Goal: Transaction & Acquisition: Download file/media

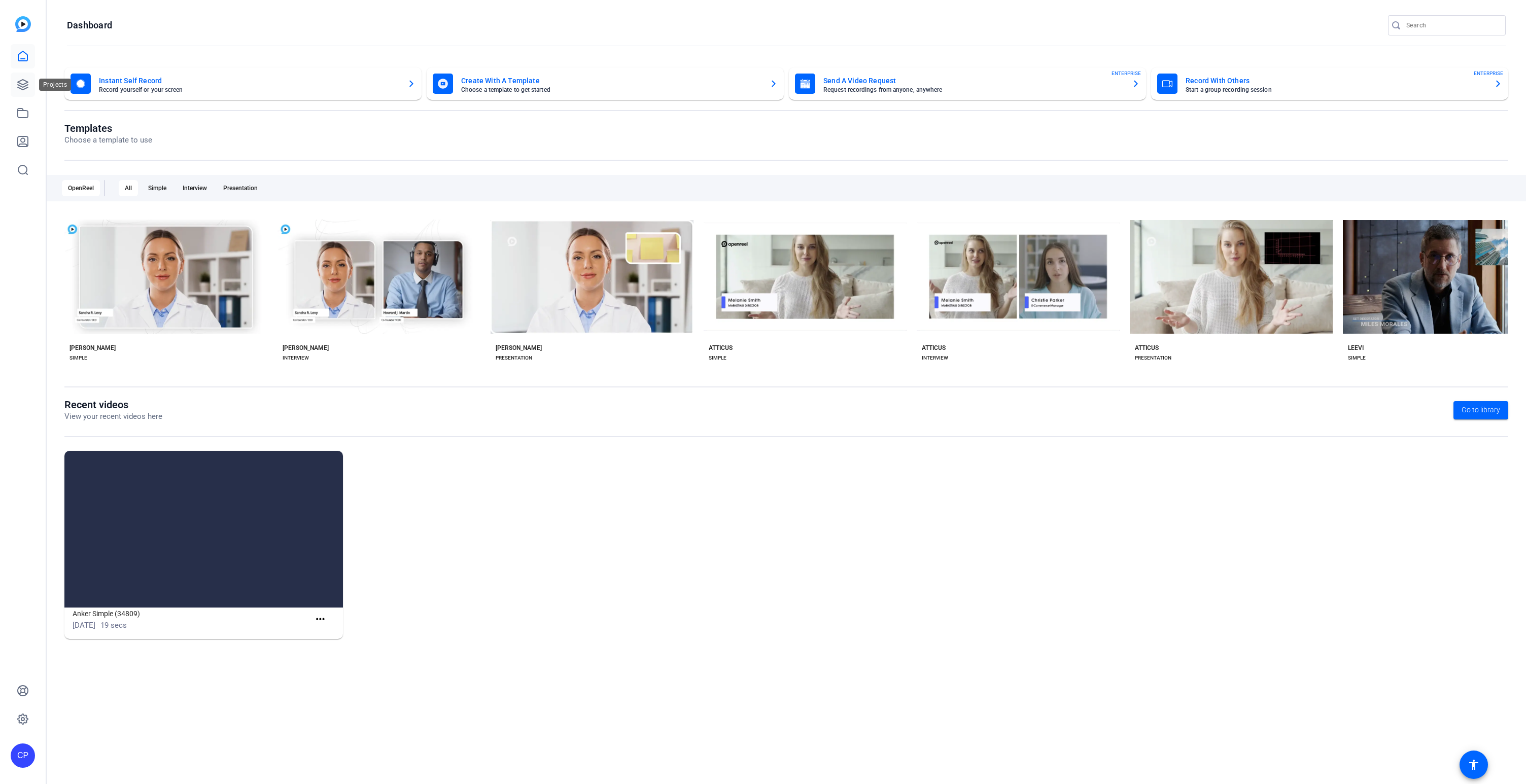
click at [23, 84] on icon at bounding box center [23, 85] width 10 height 10
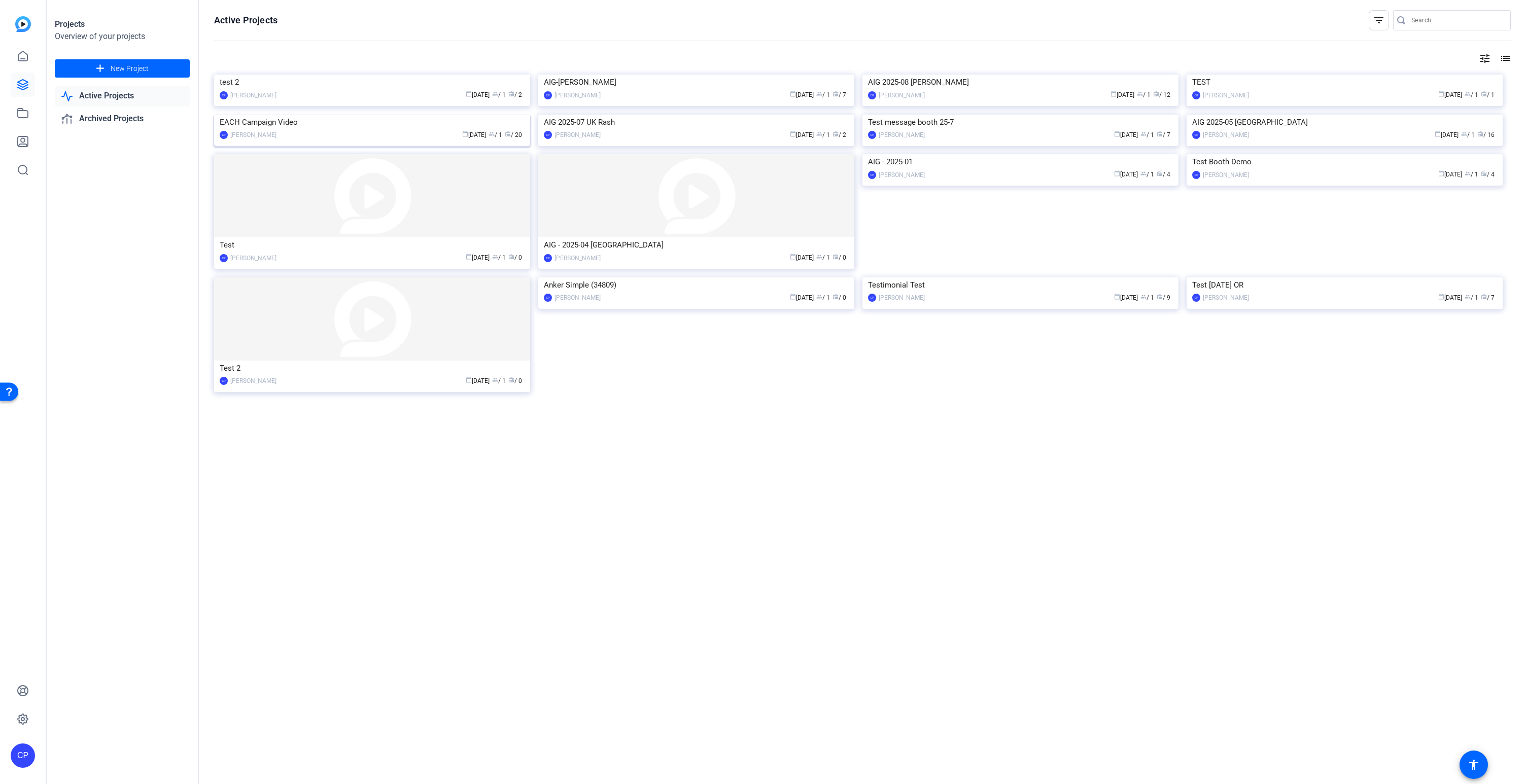
click at [480, 114] on img at bounding box center [372, 114] width 316 height 0
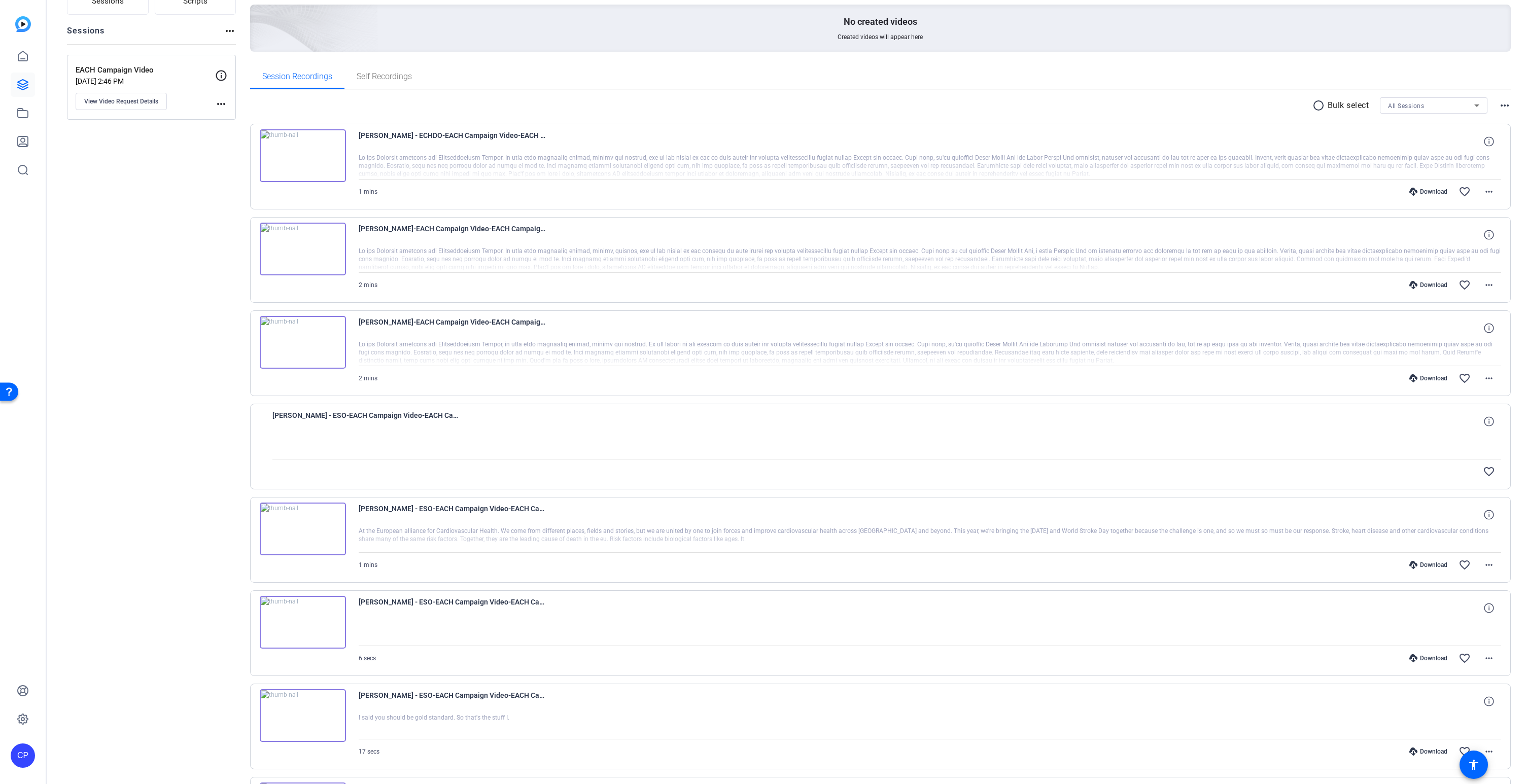
scroll to position [101, 0]
click at [302, 155] on img at bounding box center [303, 155] width 87 height 53
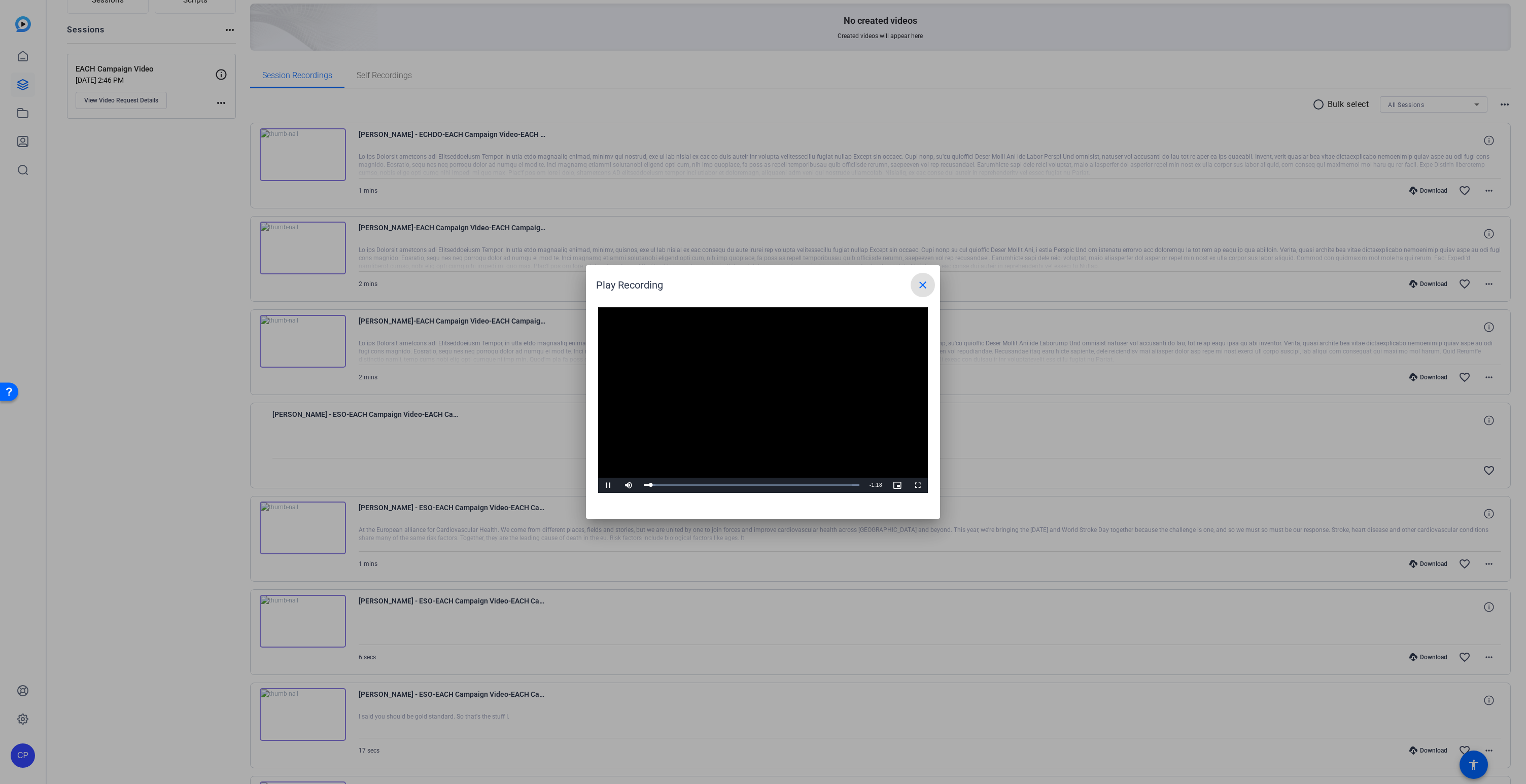
click at [924, 281] on mat-icon "close" at bounding box center [923, 285] width 12 height 12
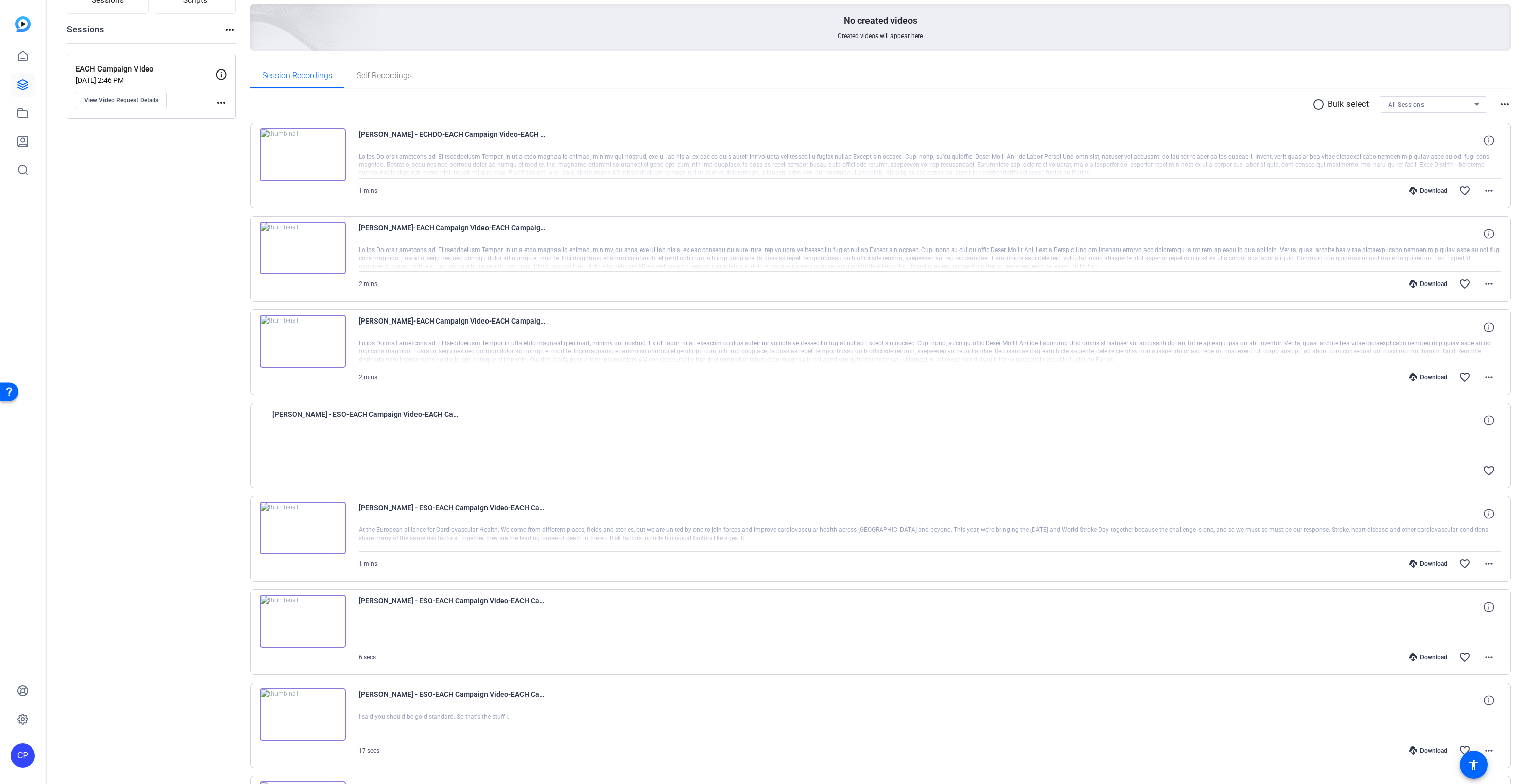
click at [303, 246] on img at bounding box center [303, 248] width 87 height 53
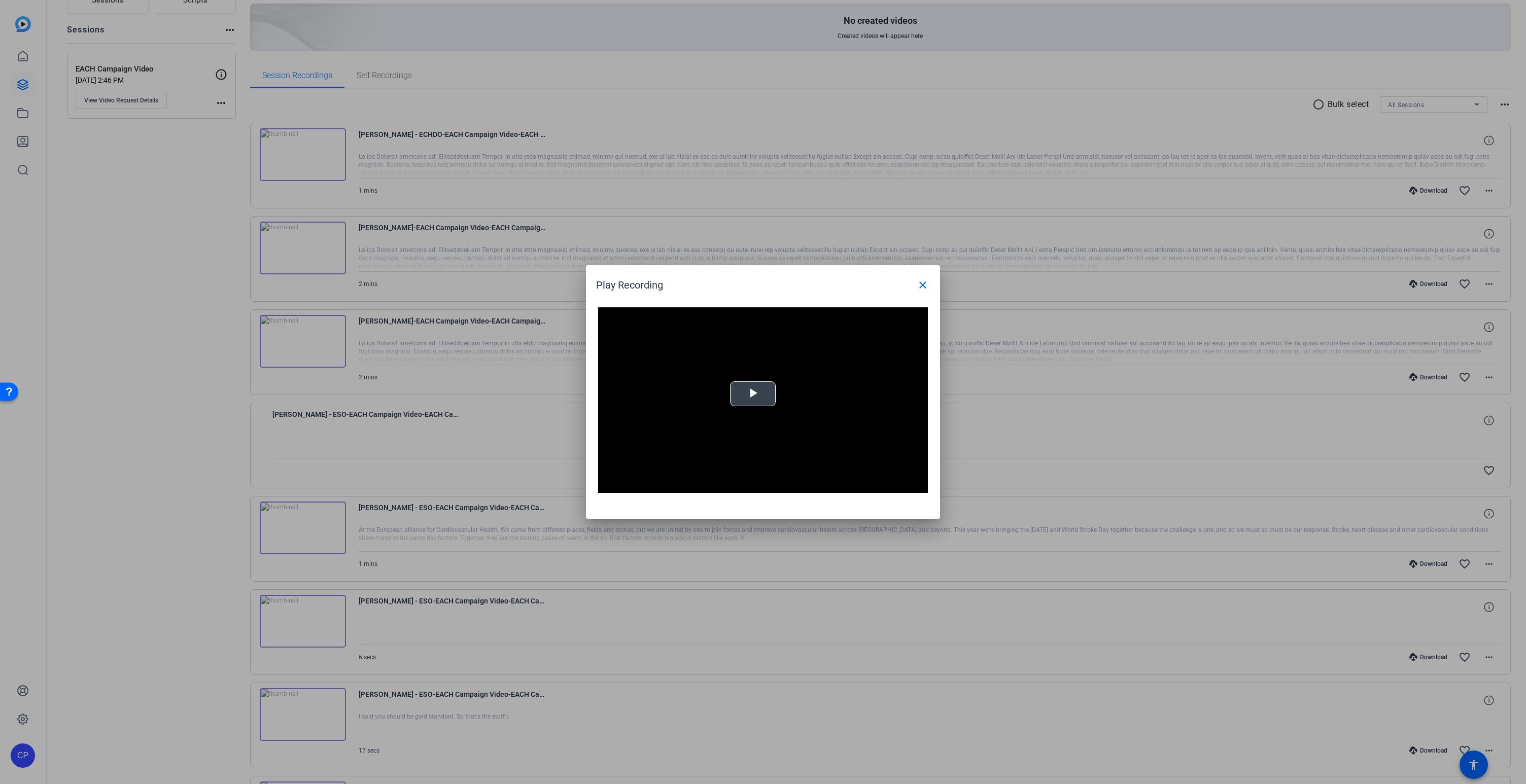
click at [753, 394] on span "Video Player" at bounding box center [753, 394] width 0 height 0
drag, startPoint x: 923, startPoint y: 285, endPoint x: 913, endPoint y: 287, distance: 10.2
click at [923, 285] on mat-icon "close" at bounding box center [923, 285] width 12 height 12
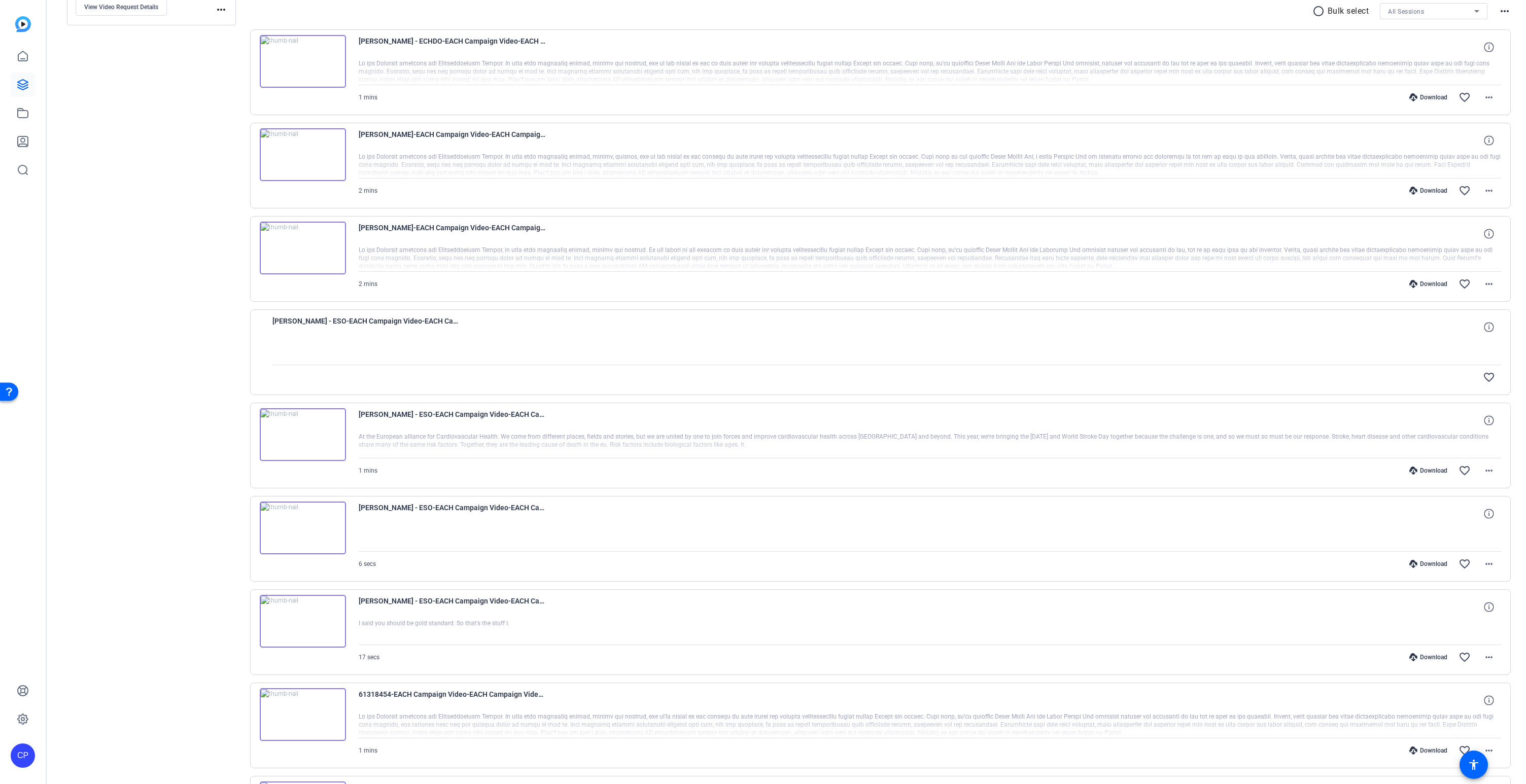
scroll to position [429, 0]
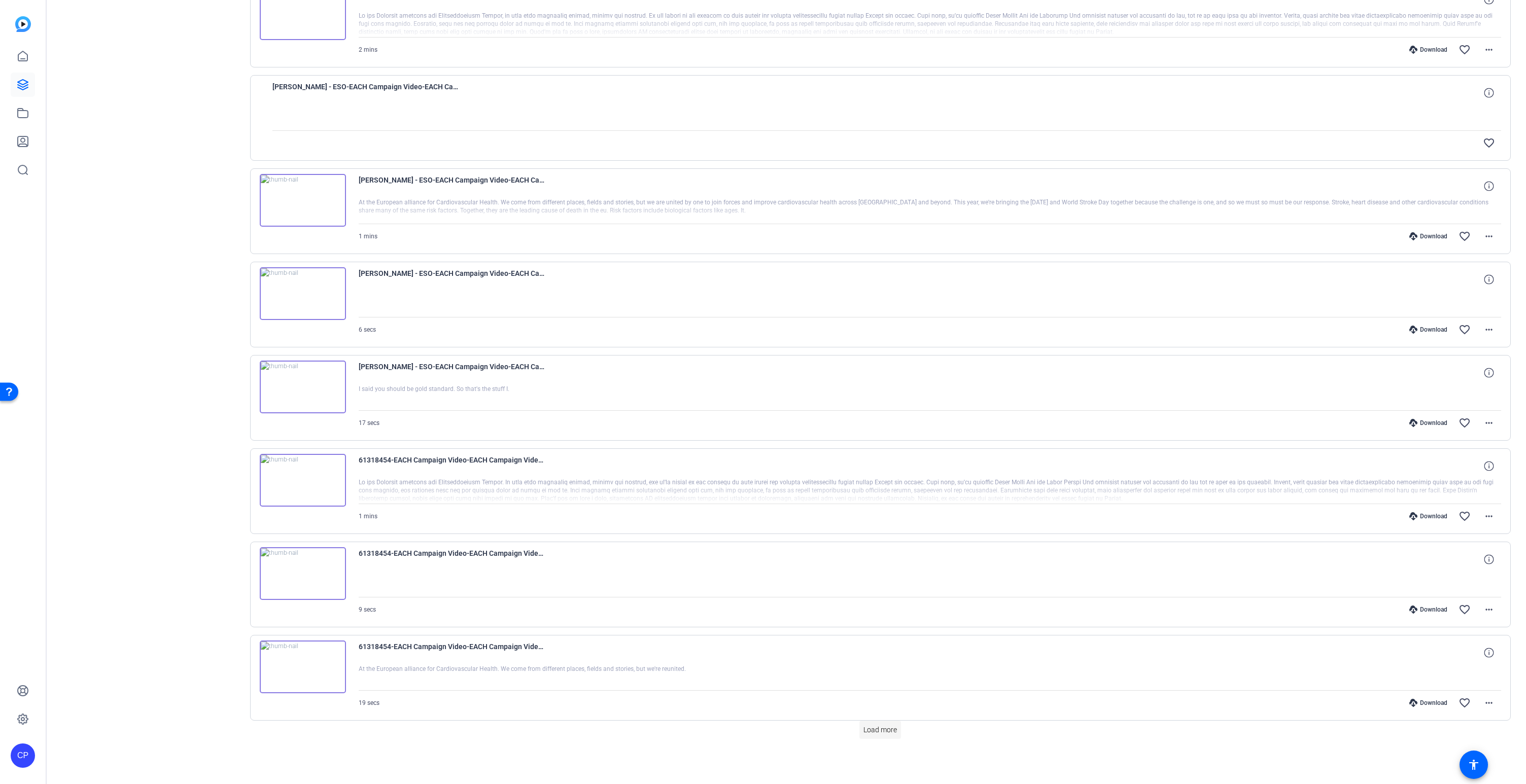
click at [894, 728] on span "Load more" at bounding box center [881, 730] width 34 height 11
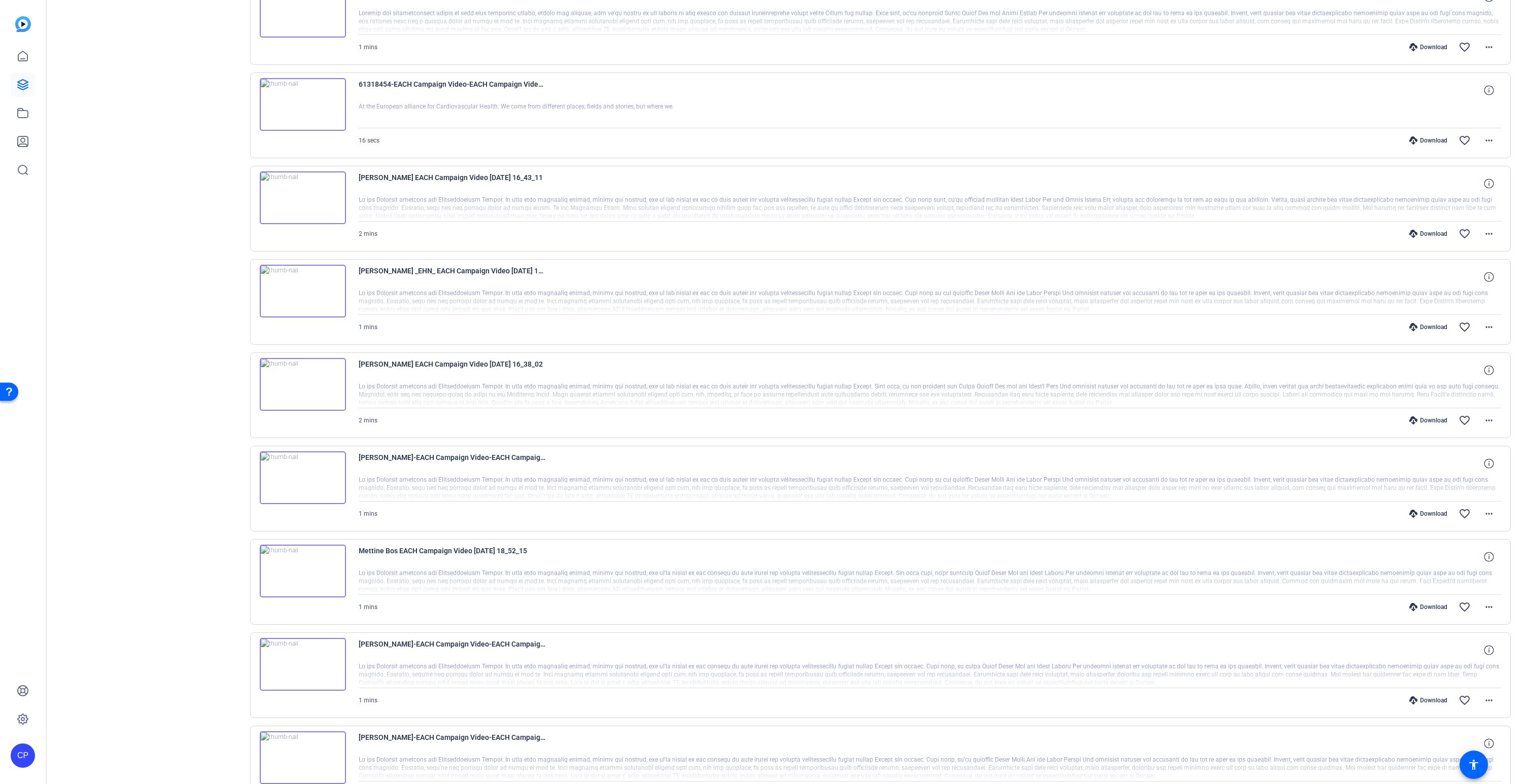
scroll to position [1272, 0]
click at [1491, 328] on mat-icon "more_horiz" at bounding box center [1489, 326] width 12 height 12
click at [1459, 371] on span "Download MP4" at bounding box center [1462, 373] width 61 height 12
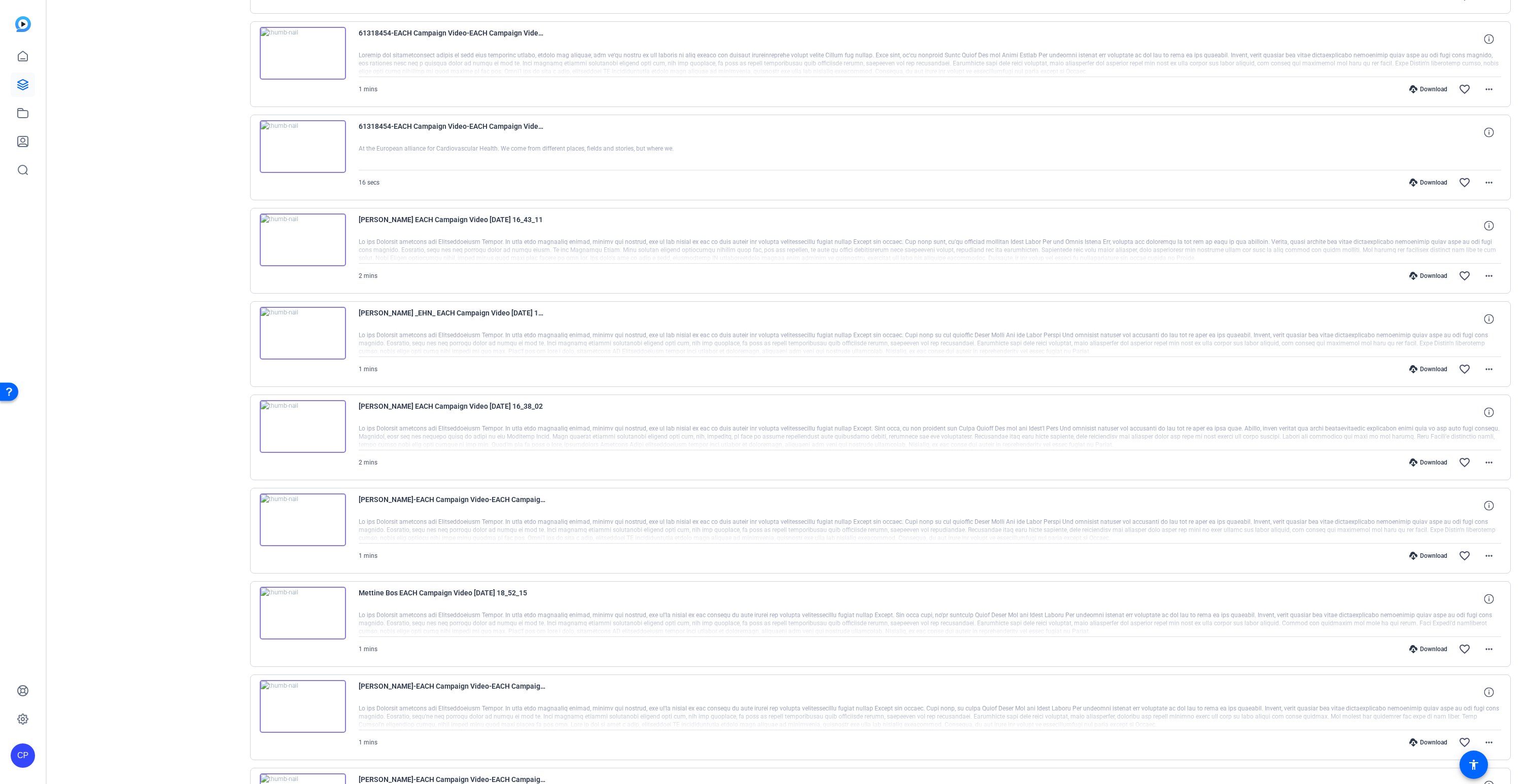
scroll to position [1228, 0]
